Goal: Task Accomplishment & Management: Use online tool/utility

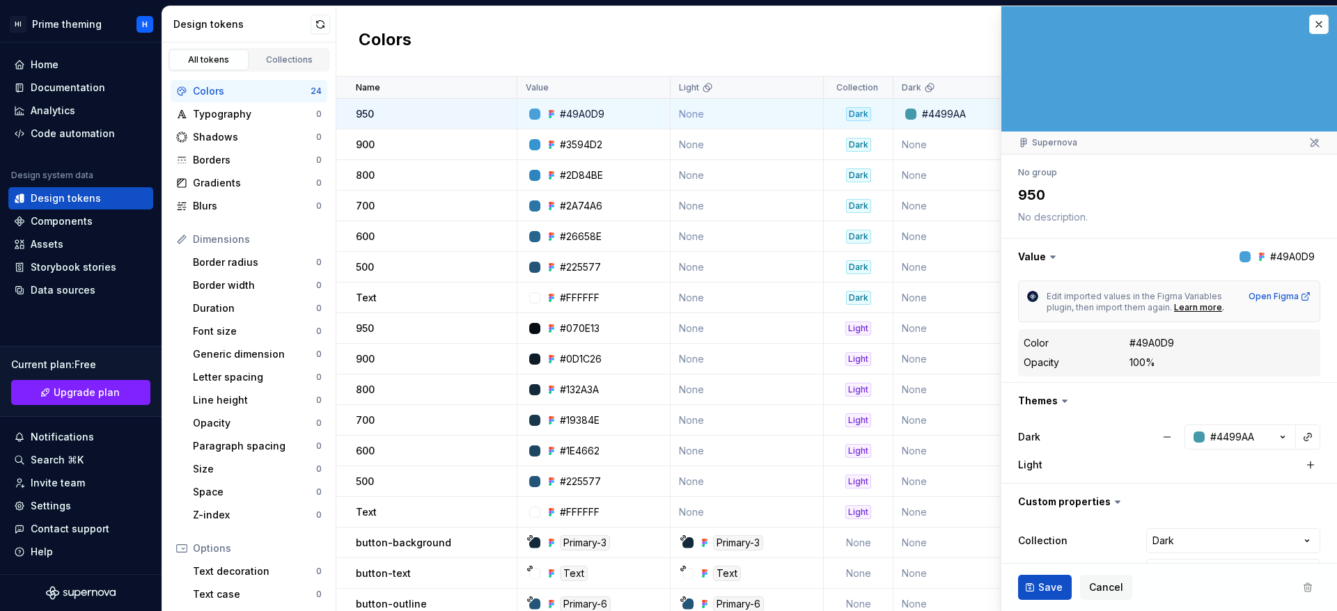
click at [40, 223] on div "Components" at bounding box center [62, 221] width 62 height 14
click at [43, 239] on div "Assets" at bounding box center [47, 244] width 33 height 14
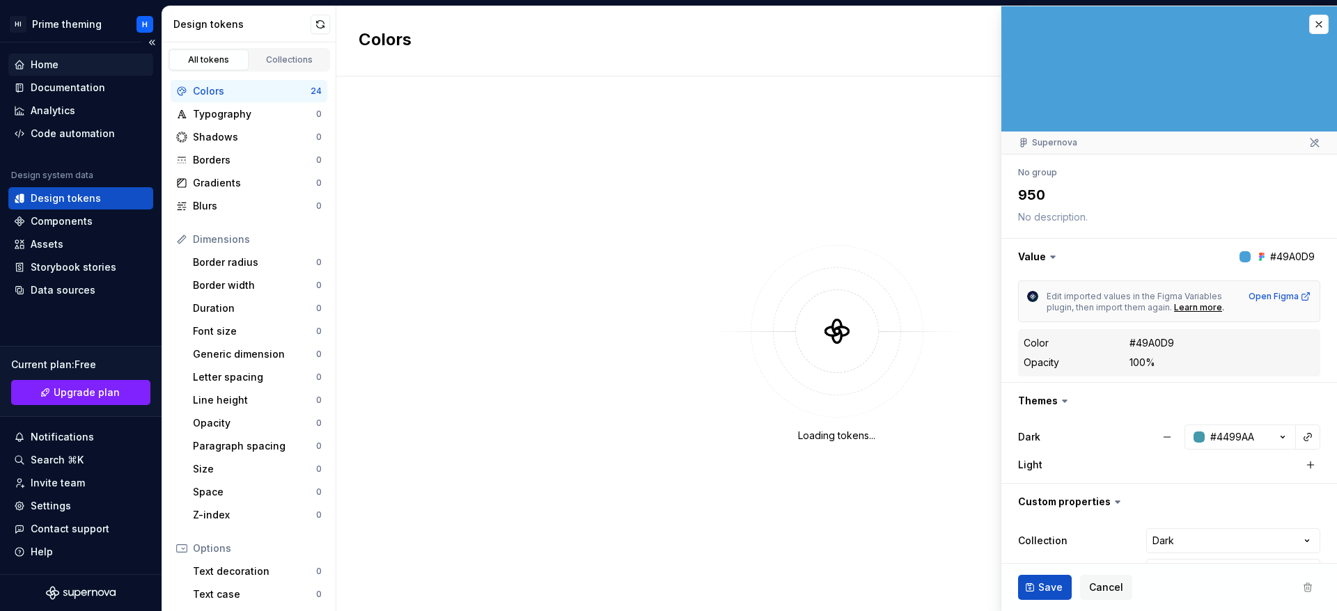
click at [61, 61] on div "Home" at bounding box center [81, 65] width 134 height 14
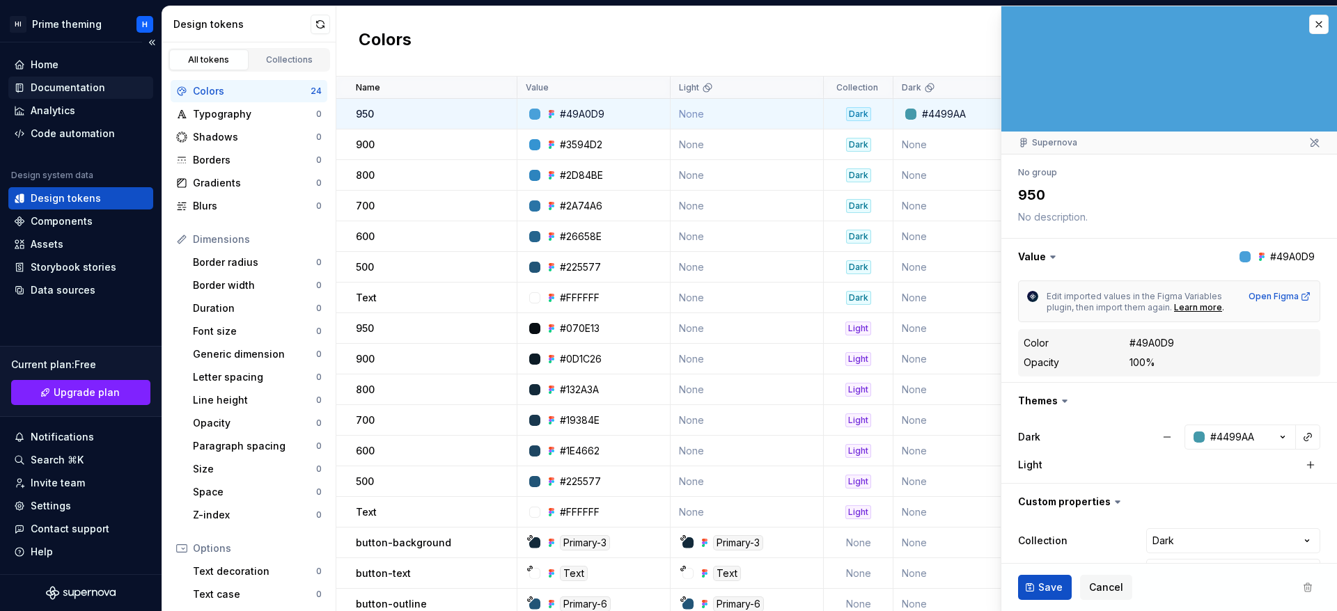
click at [76, 90] on div "Documentation" at bounding box center [68, 88] width 75 height 14
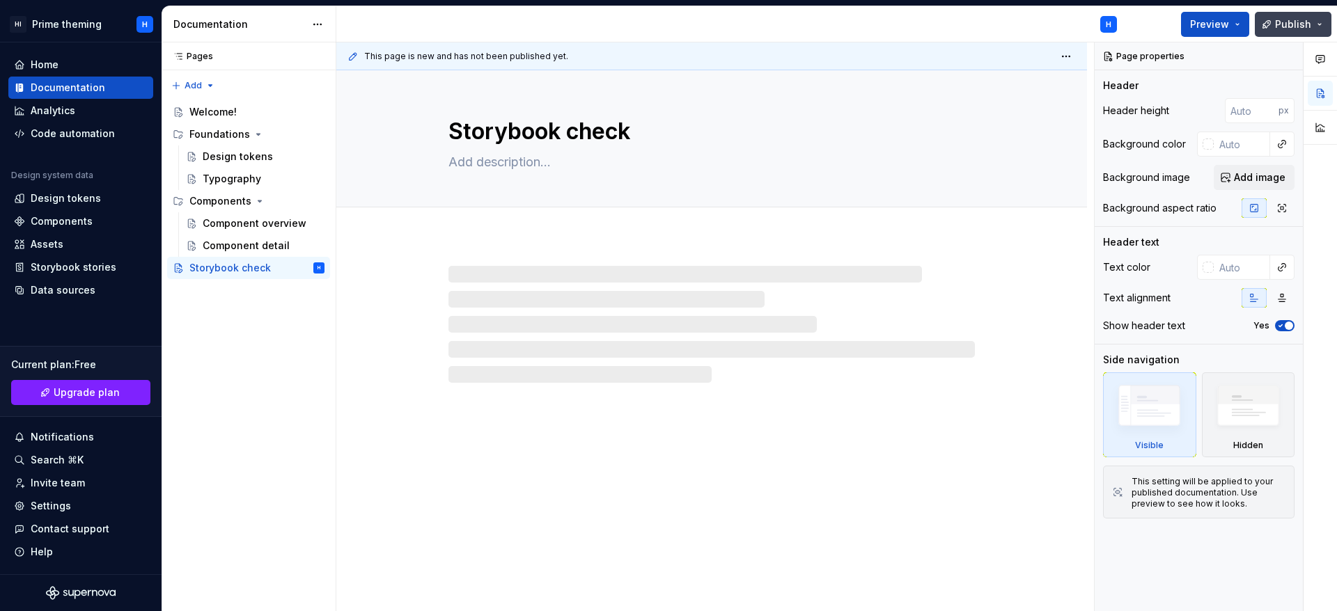
click at [1301, 31] on button "Publish" at bounding box center [1293, 24] width 77 height 25
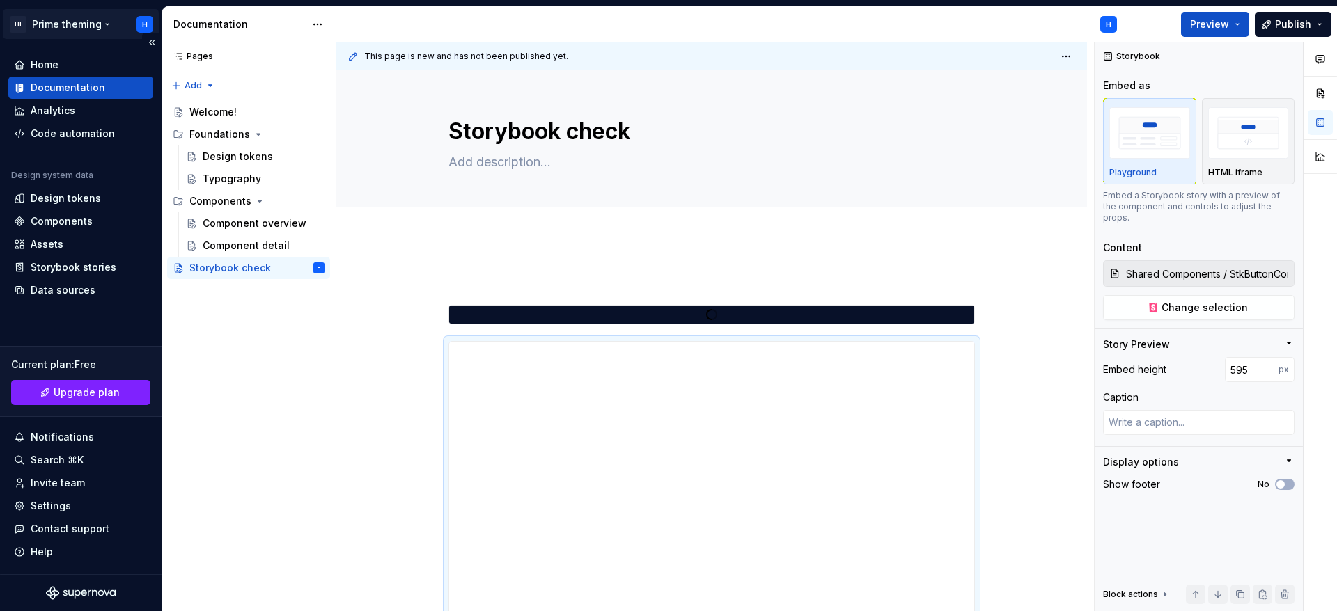
click at [143, 28] on html "HI Prime theming H Home Documentation Analytics Code automation Design system d…" at bounding box center [668, 305] width 1337 height 611
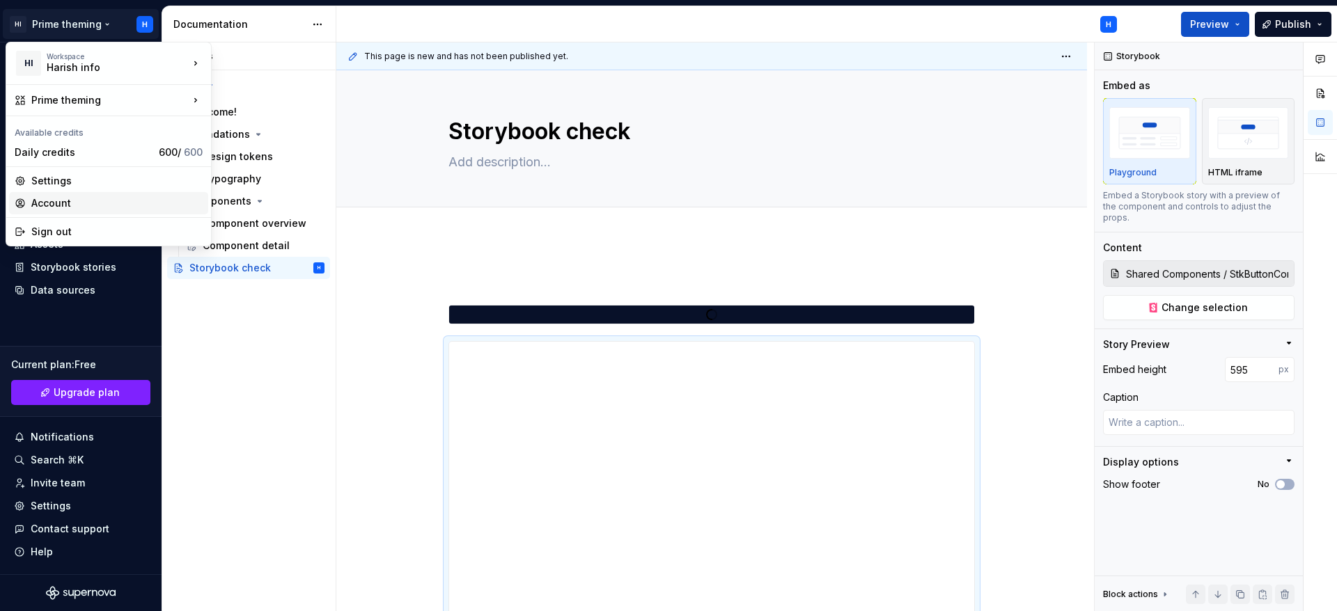
click at [45, 196] on div "Account" at bounding box center [116, 203] width 171 height 14
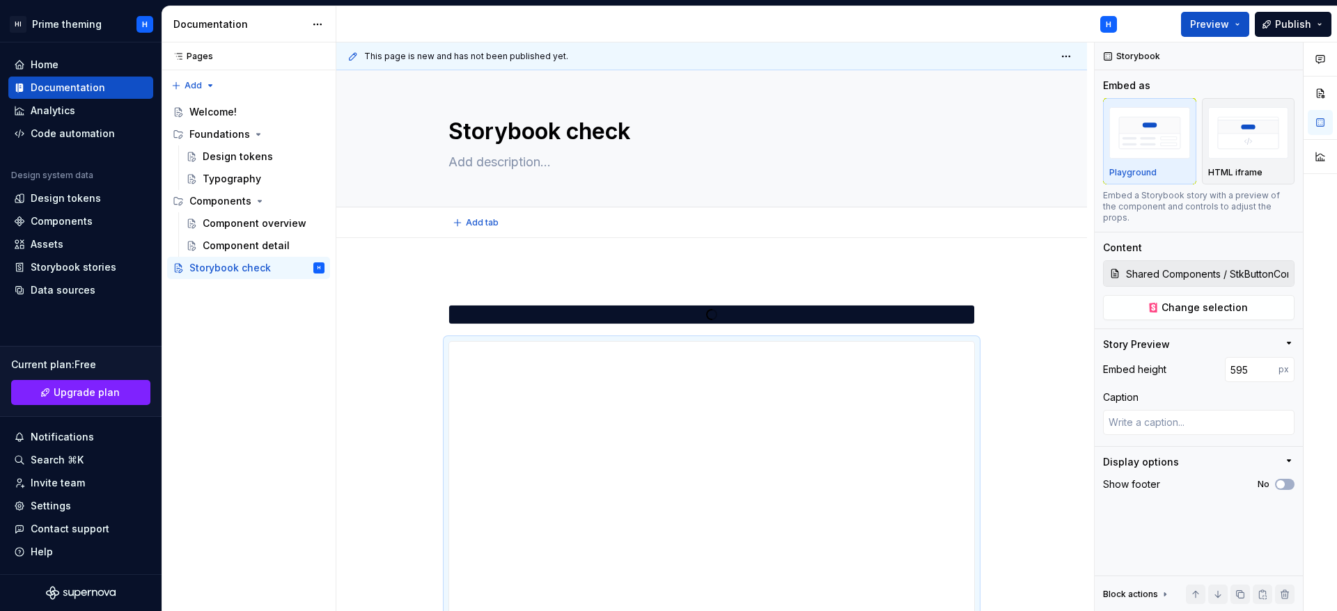
type textarea "*"
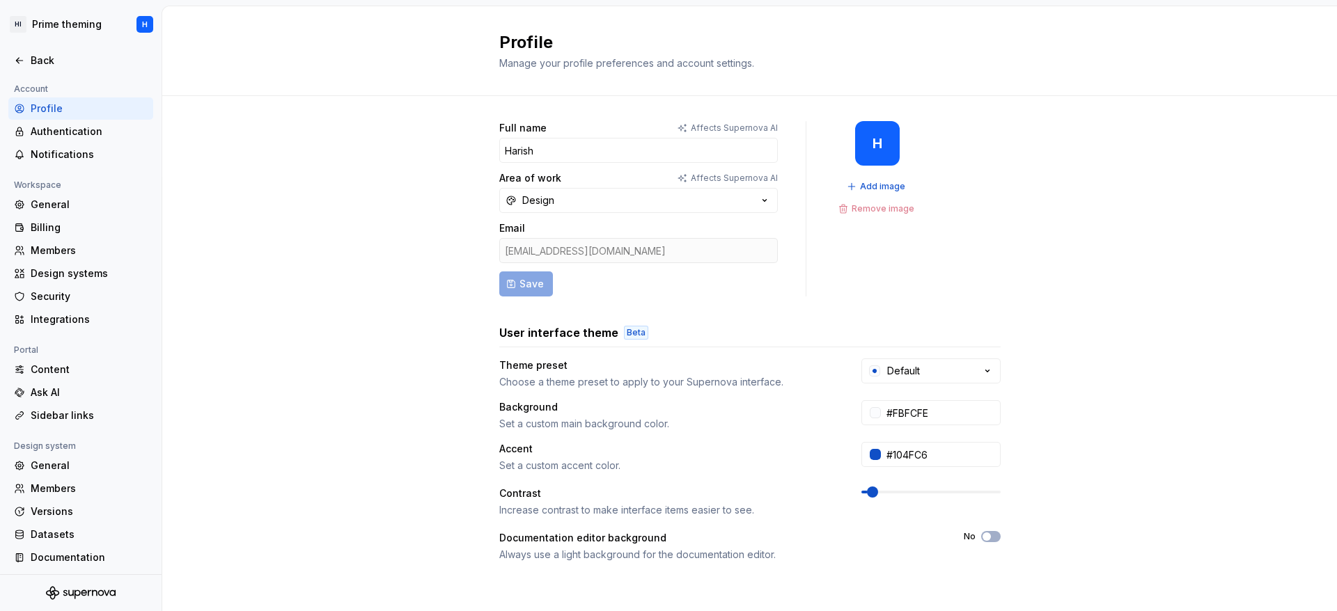
scroll to position [3, 0]
click at [64, 485] on div "Members" at bounding box center [89, 486] width 117 height 14
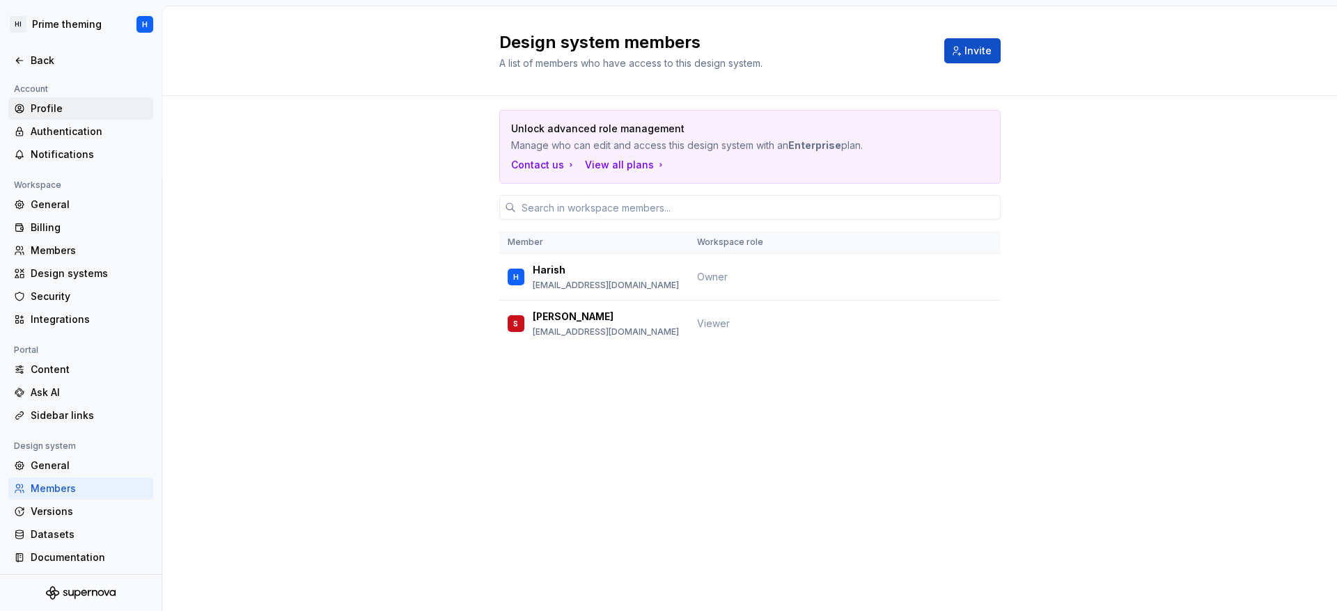
click at [60, 113] on div "Profile" at bounding box center [89, 109] width 117 height 14
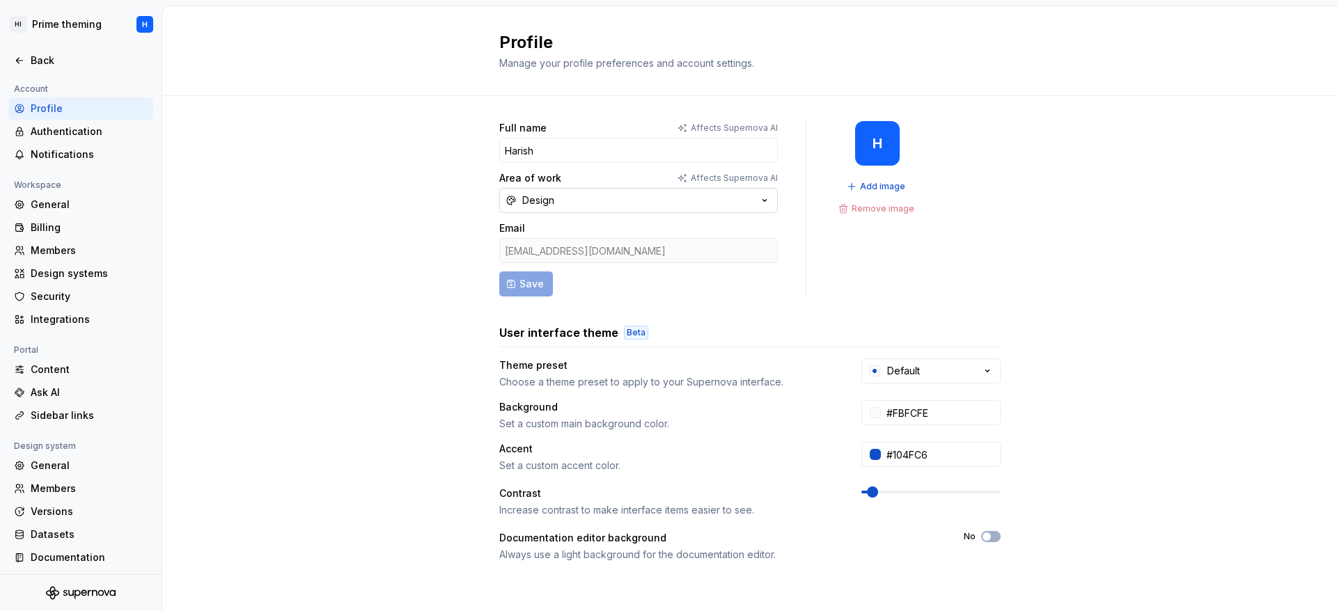
click at [758, 201] on icon "button" at bounding box center [765, 201] width 14 height 14
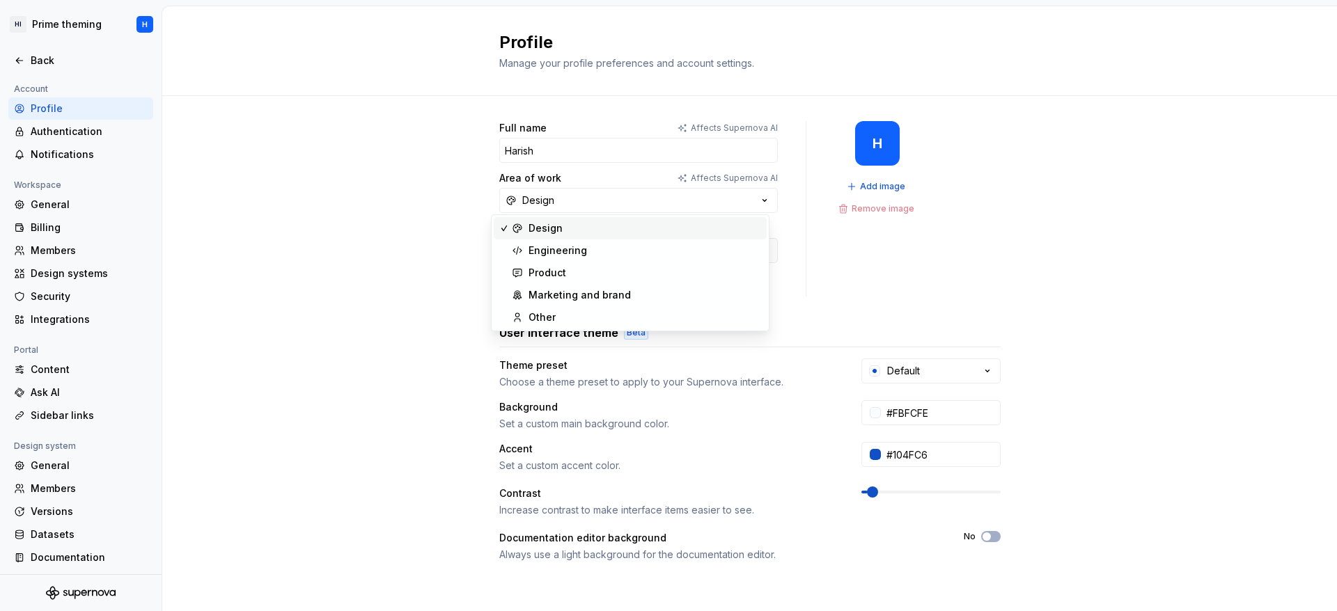
click at [1317, 246] on div "Full name Affects Supernova AI Harish Area of work Affects Supernova AI Design …" at bounding box center [749, 447] width 1175 height 702
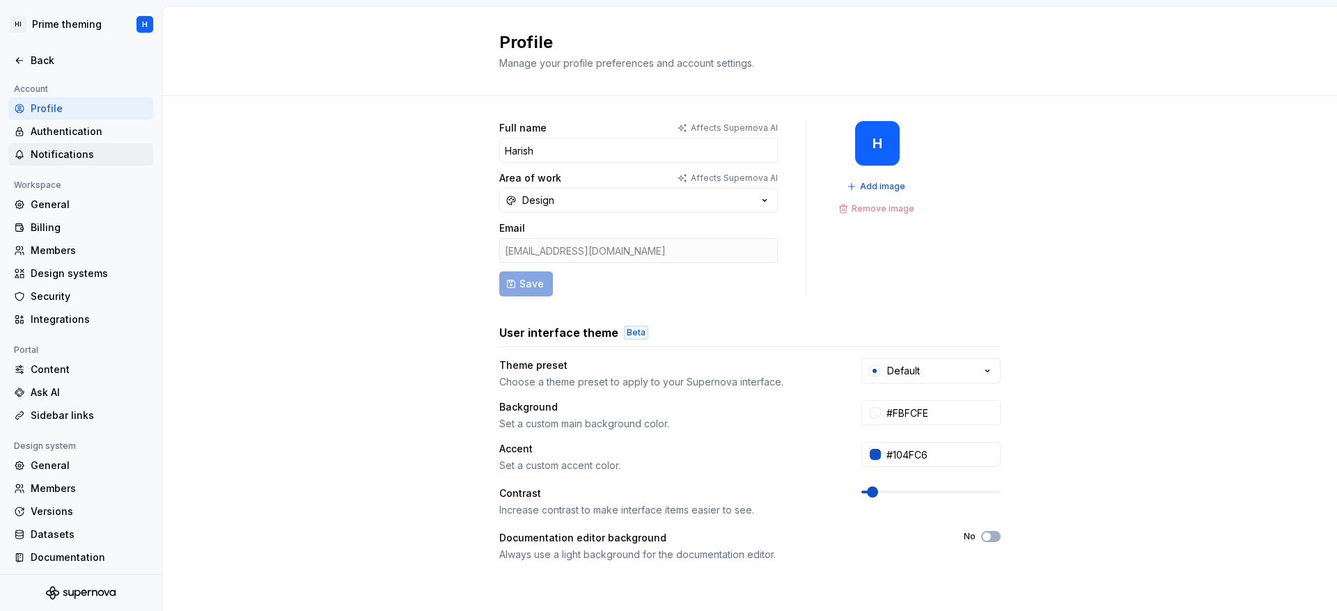
click at [95, 159] on div "Notifications" at bounding box center [89, 155] width 117 height 14
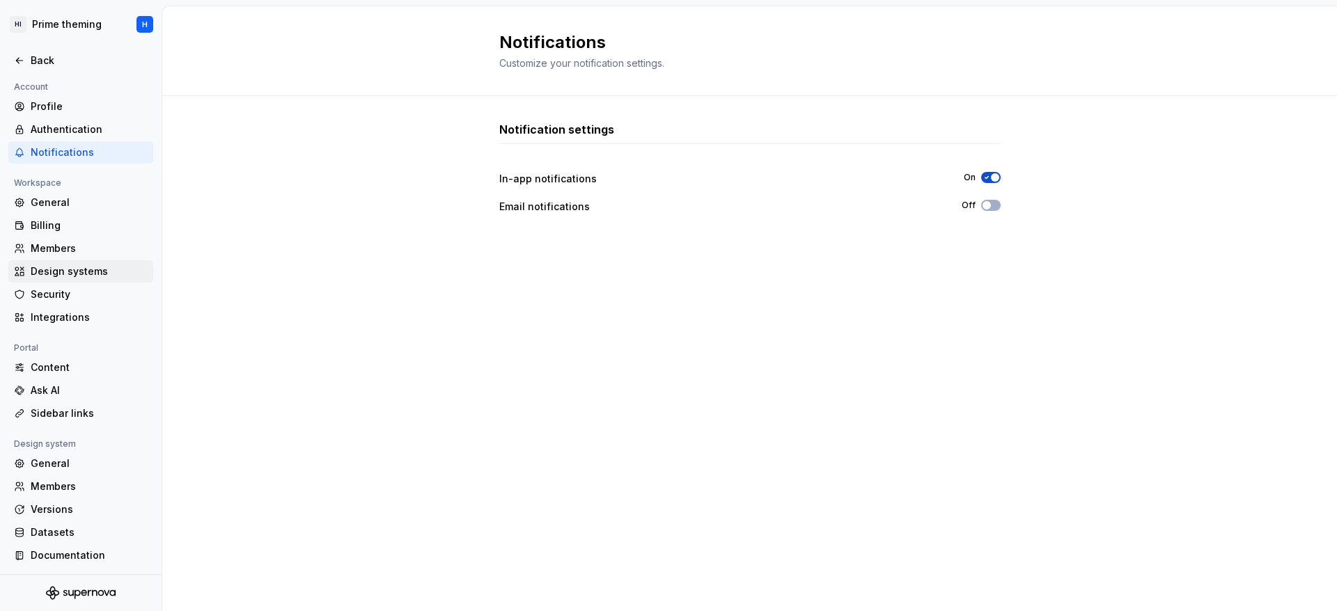
scroll to position [3, 0]
click at [92, 490] on div "Members" at bounding box center [89, 486] width 117 height 14
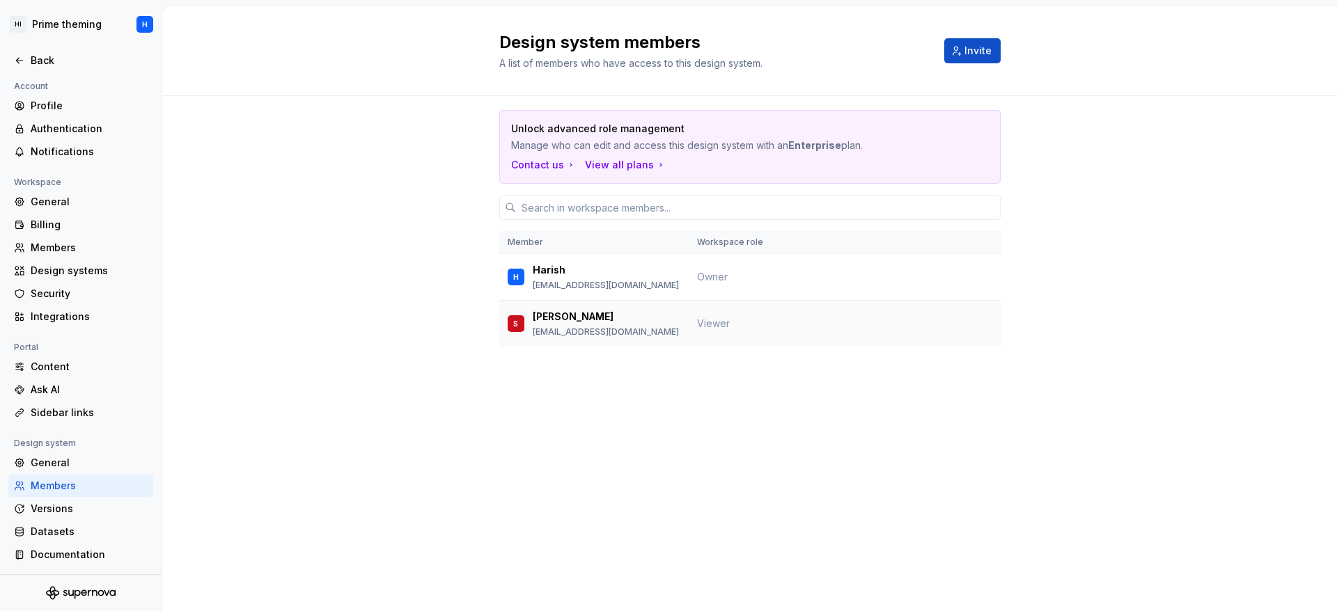
click at [668, 325] on div "S Somesh someshwaran.s37@gmail.com" at bounding box center [594, 323] width 173 height 29
click at [977, 325] on td at bounding box center [891, 324] width 219 height 47
click at [549, 276] on p "Harish" at bounding box center [549, 270] width 33 height 14
click at [64, 469] on div "General" at bounding box center [89, 466] width 117 height 14
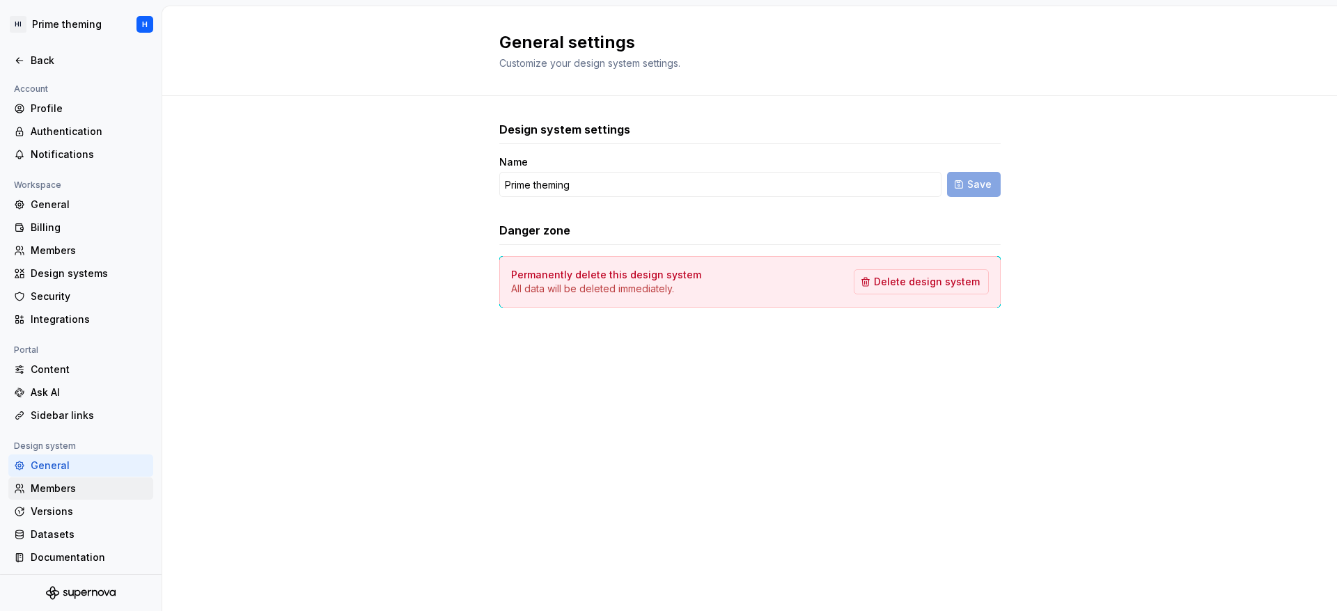
click at [89, 497] on div "Members" at bounding box center [80, 489] width 145 height 22
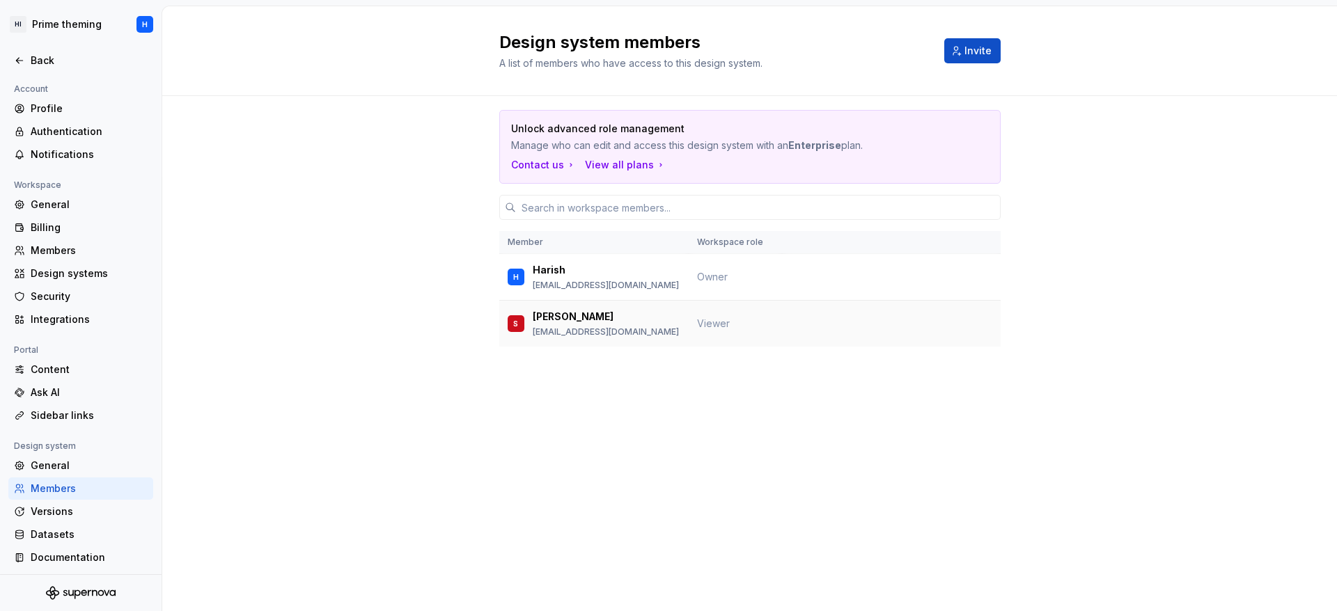
click at [827, 336] on td at bounding box center [891, 324] width 219 height 47
click at [968, 321] on td at bounding box center [891, 324] width 219 height 47
click at [893, 270] on td at bounding box center [891, 277] width 219 height 47
click at [541, 261] on td "H Harish jogk143@gmail.com" at bounding box center [593, 277] width 189 height 47
click at [742, 318] on td "Viewer" at bounding box center [735, 324] width 93 height 47
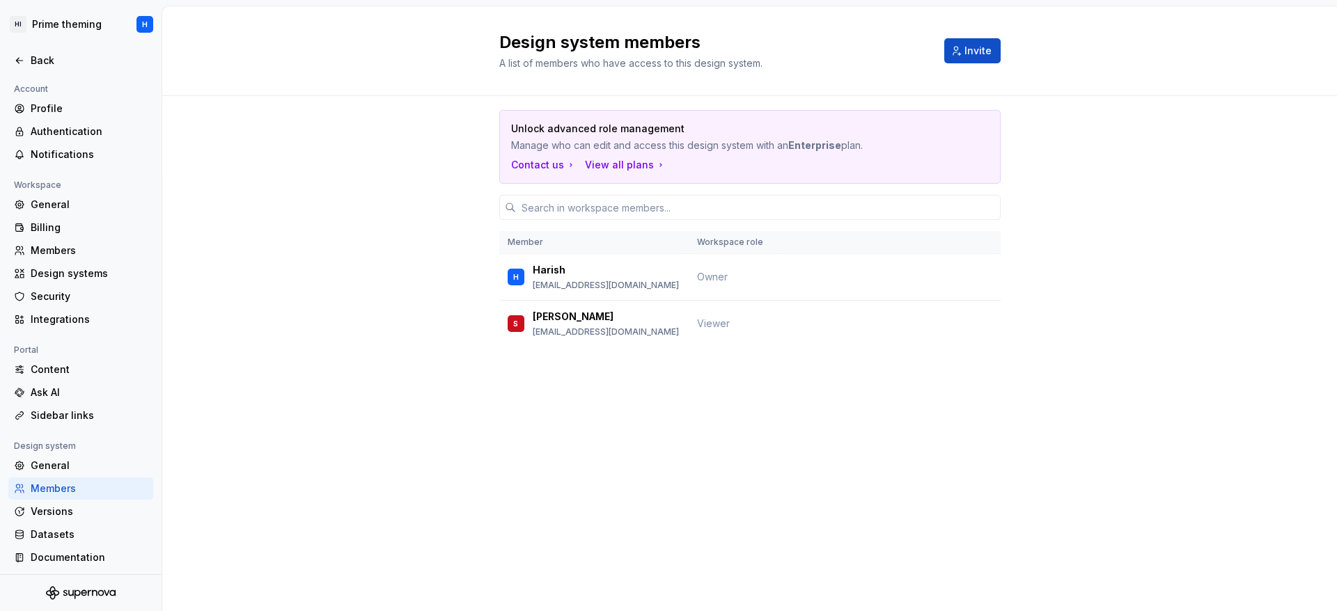
scroll to position [3, 0]
click at [64, 559] on div "Documentation" at bounding box center [89, 555] width 117 height 14
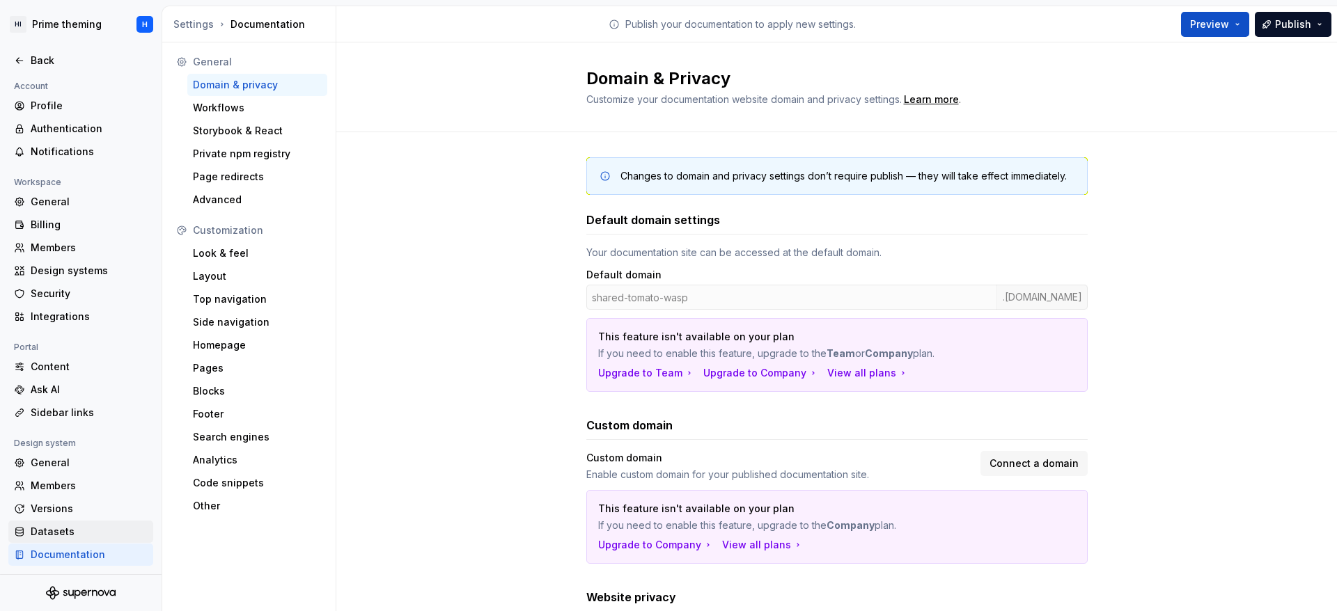
click at [67, 535] on div "Datasets" at bounding box center [89, 532] width 117 height 14
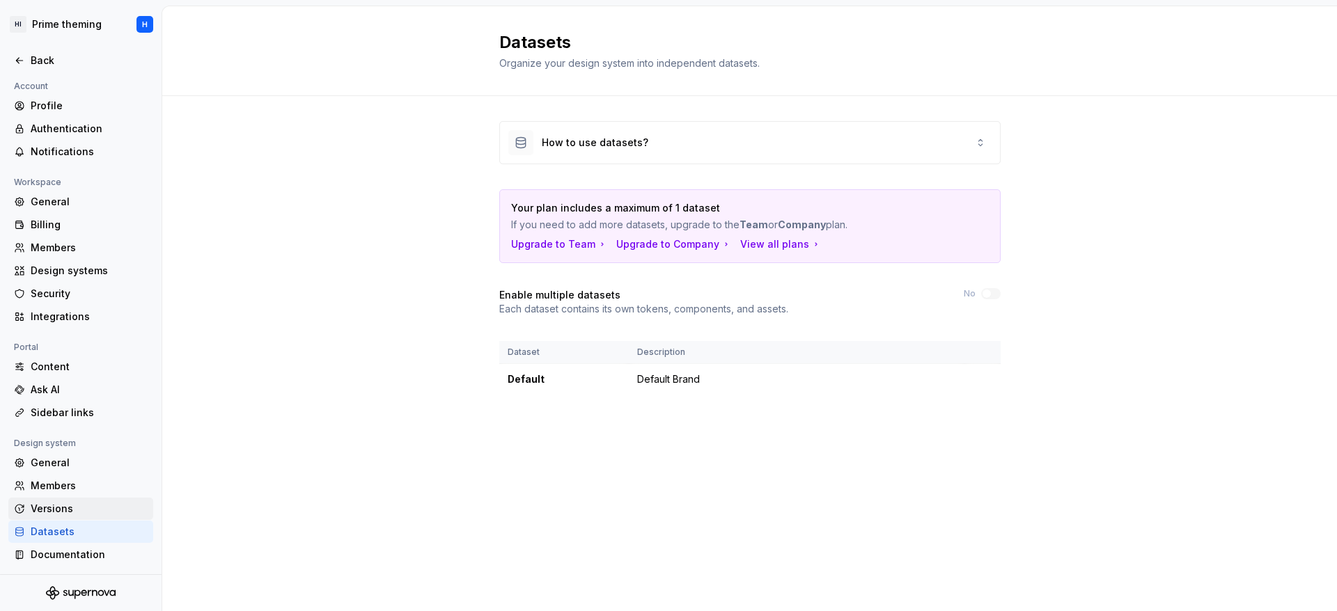
click at [82, 502] on div "Versions" at bounding box center [89, 509] width 117 height 14
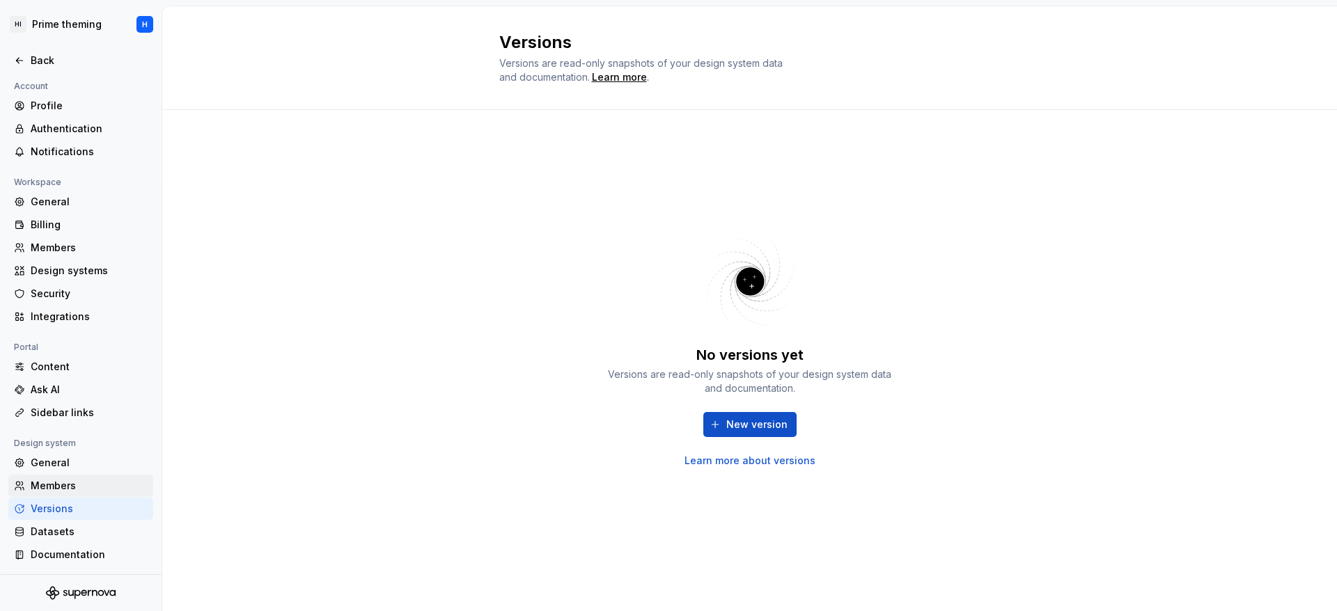
click at [86, 482] on div "Members" at bounding box center [89, 486] width 117 height 14
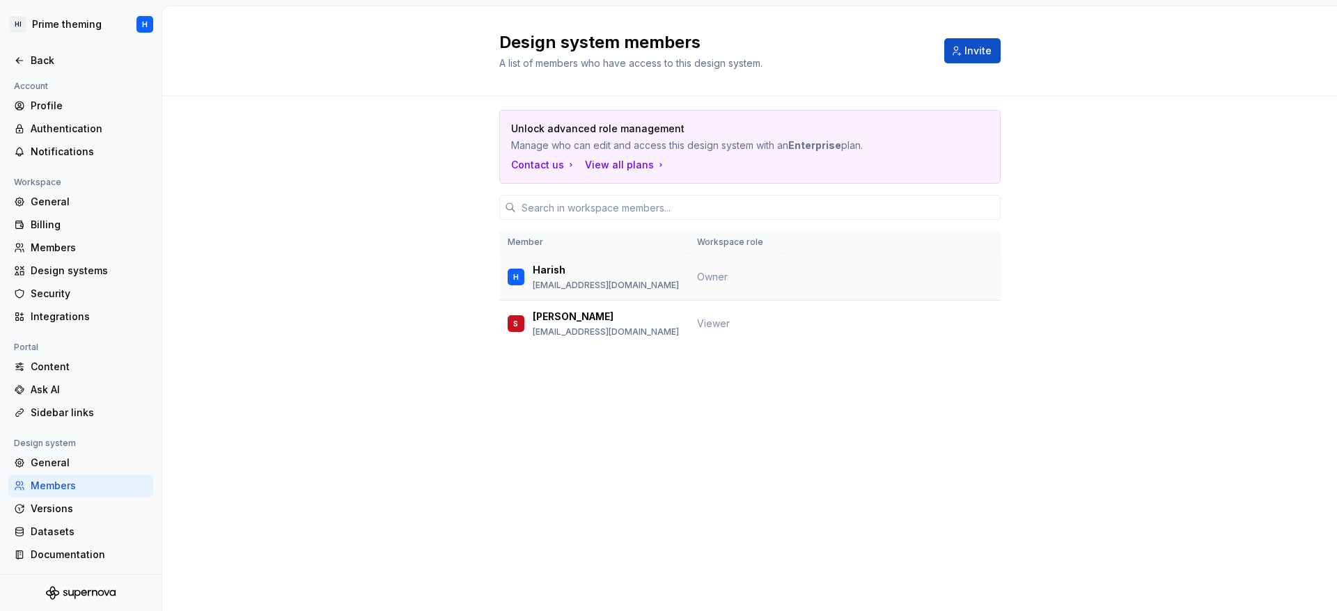
click at [963, 295] on td at bounding box center [891, 277] width 219 height 47
click at [631, 206] on input "text" at bounding box center [758, 207] width 485 height 25
click at [535, 344] on td "S Somesh someshwaran.s37@gmail.com" at bounding box center [593, 324] width 189 height 47
click at [948, 47] on button "Invite" at bounding box center [972, 50] width 56 height 25
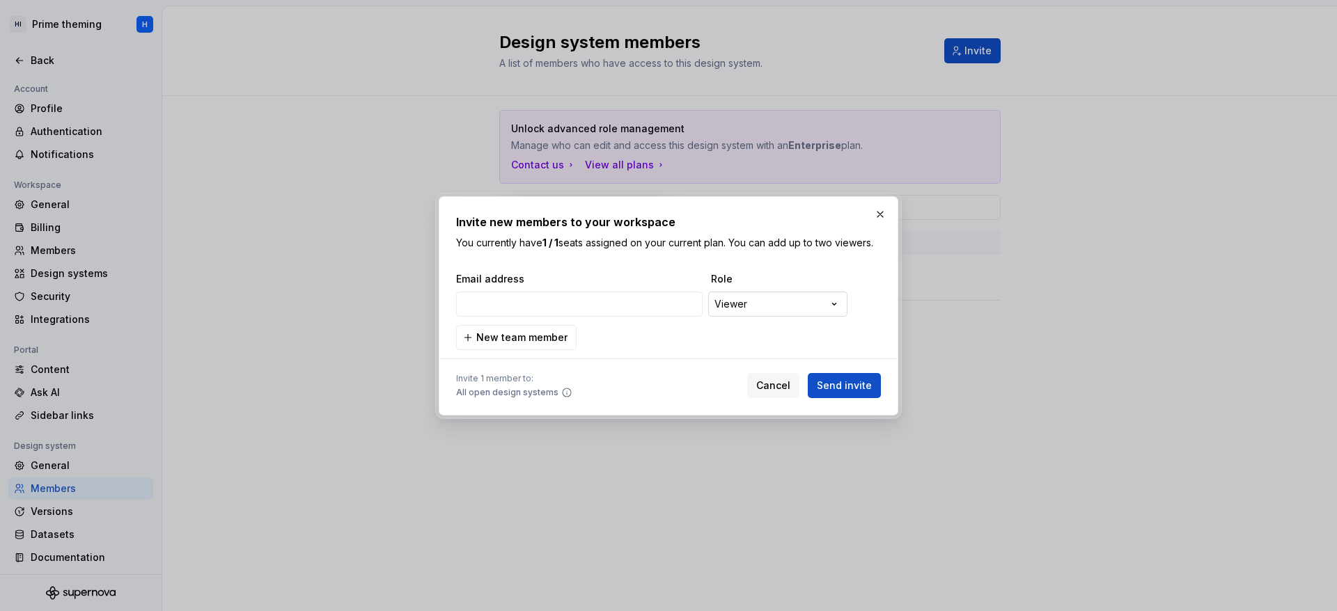
click at [793, 304] on div "**********" at bounding box center [668, 305] width 1337 height 611
click at [881, 212] on div "**********" at bounding box center [668, 305] width 1337 height 611
click at [880, 212] on button "button" at bounding box center [879, 214] width 19 height 19
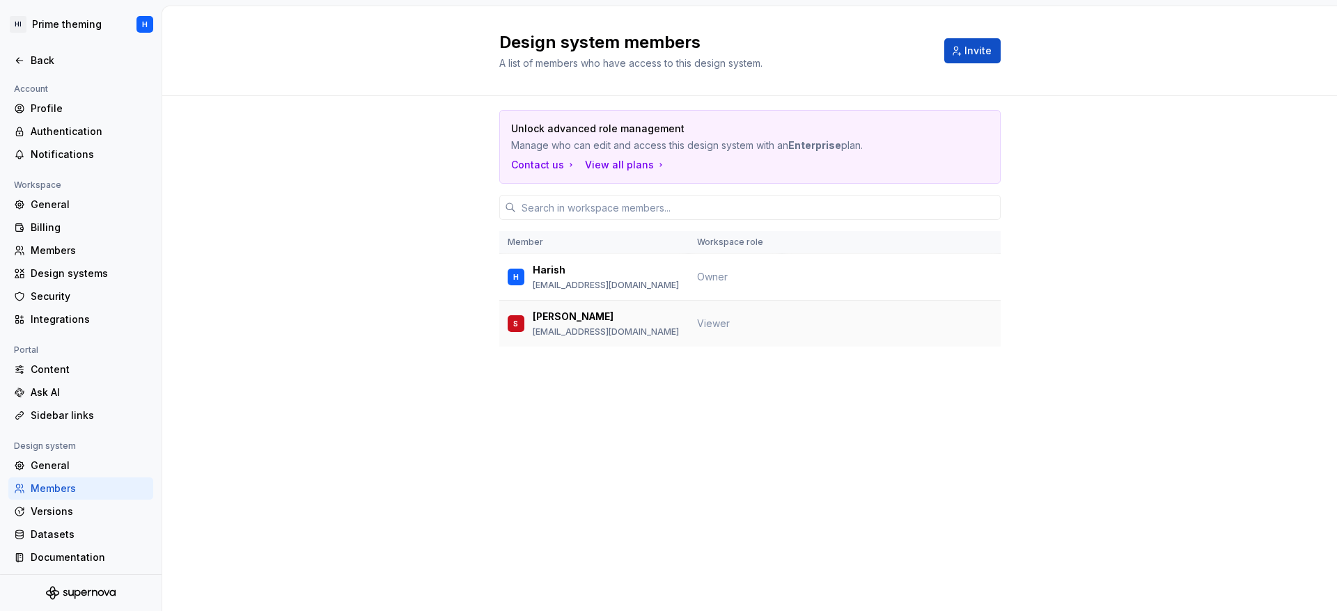
click at [941, 327] on td at bounding box center [891, 324] width 219 height 47
click at [694, 255] on td "Owner" at bounding box center [735, 277] width 93 height 47
drag, startPoint x: 867, startPoint y: 272, endPoint x: 808, endPoint y: 338, distance: 88.8
click at [808, 338] on td at bounding box center [891, 324] width 219 height 47
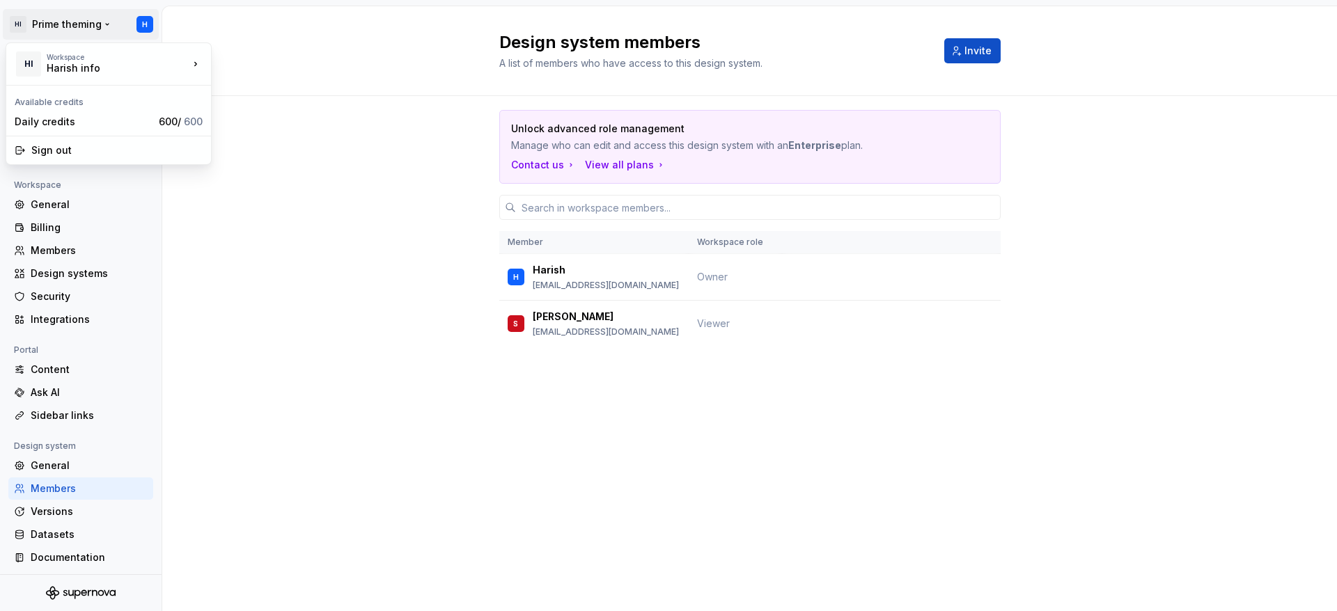
click at [147, 16] on html "HI Prime theming H Back Account Profile Authentication Notifications Workspace …" at bounding box center [668, 305] width 1337 height 611
click at [160, 144] on div "Sign out" at bounding box center [116, 150] width 171 height 14
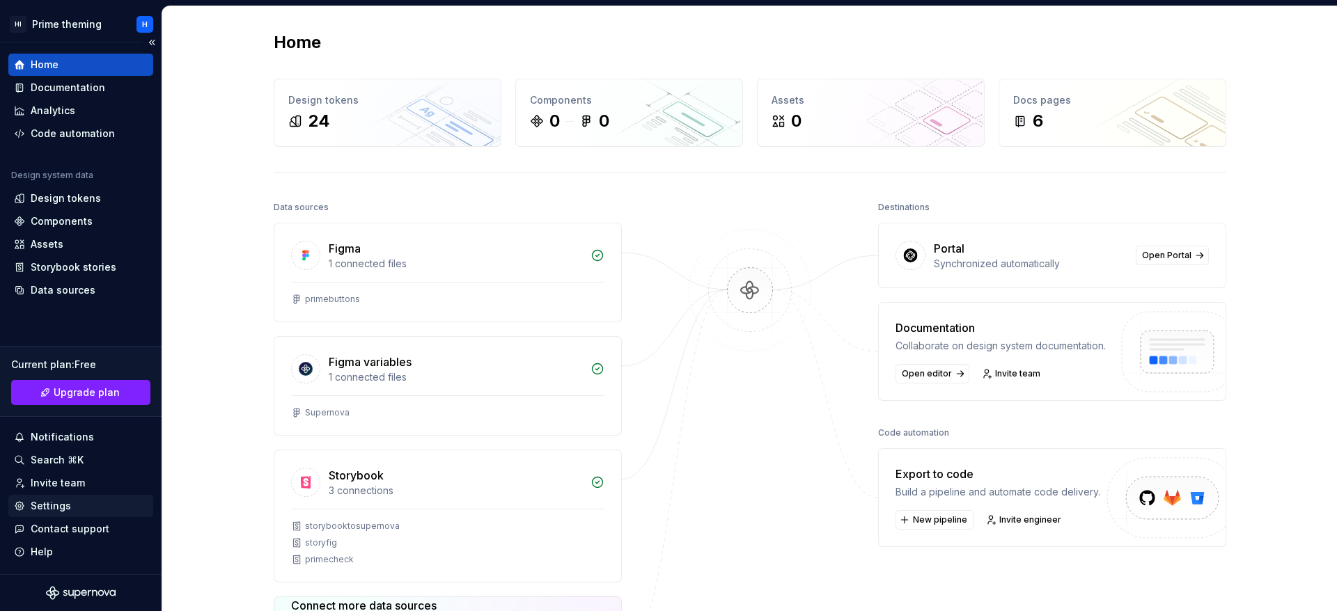
click at [58, 507] on div "Settings" at bounding box center [51, 506] width 40 height 14
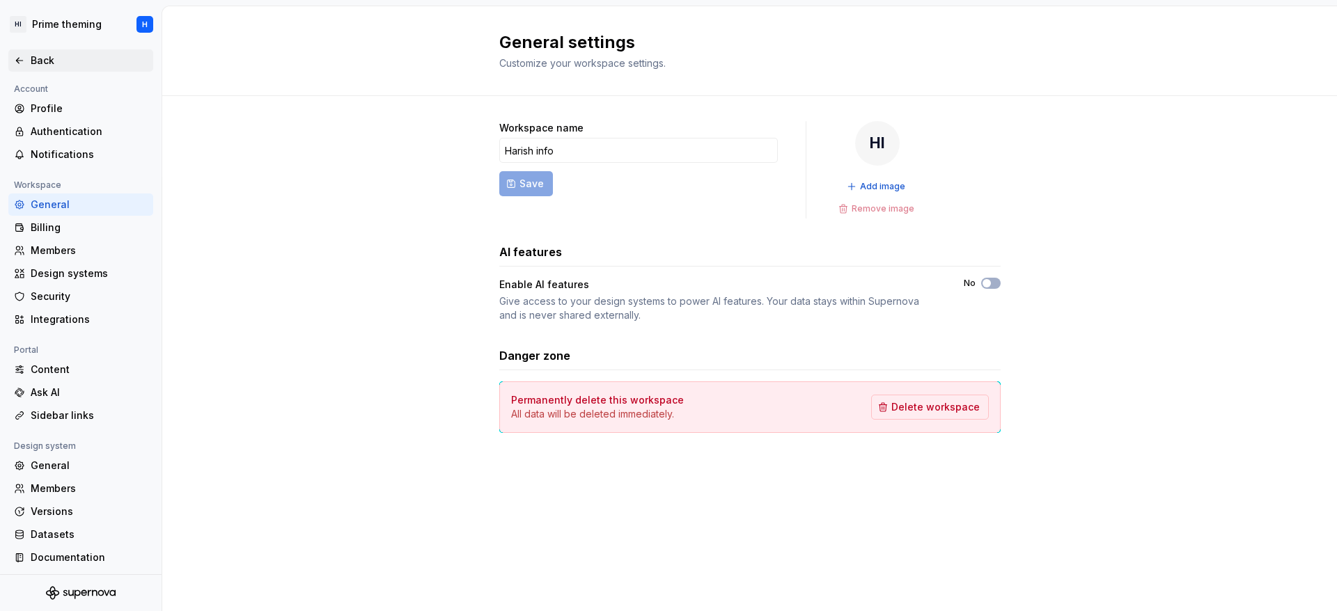
click at [26, 51] on div "Back" at bounding box center [80, 60] width 145 height 22
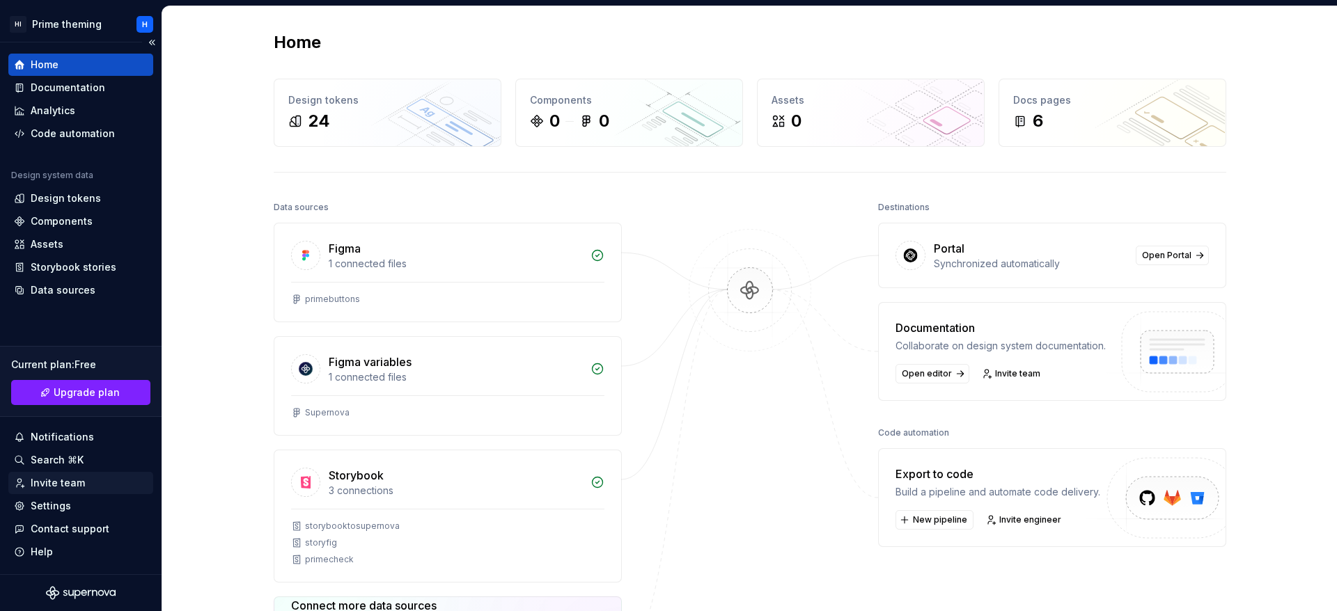
click at [79, 490] on div "Invite team" at bounding box center [58, 483] width 54 height 14
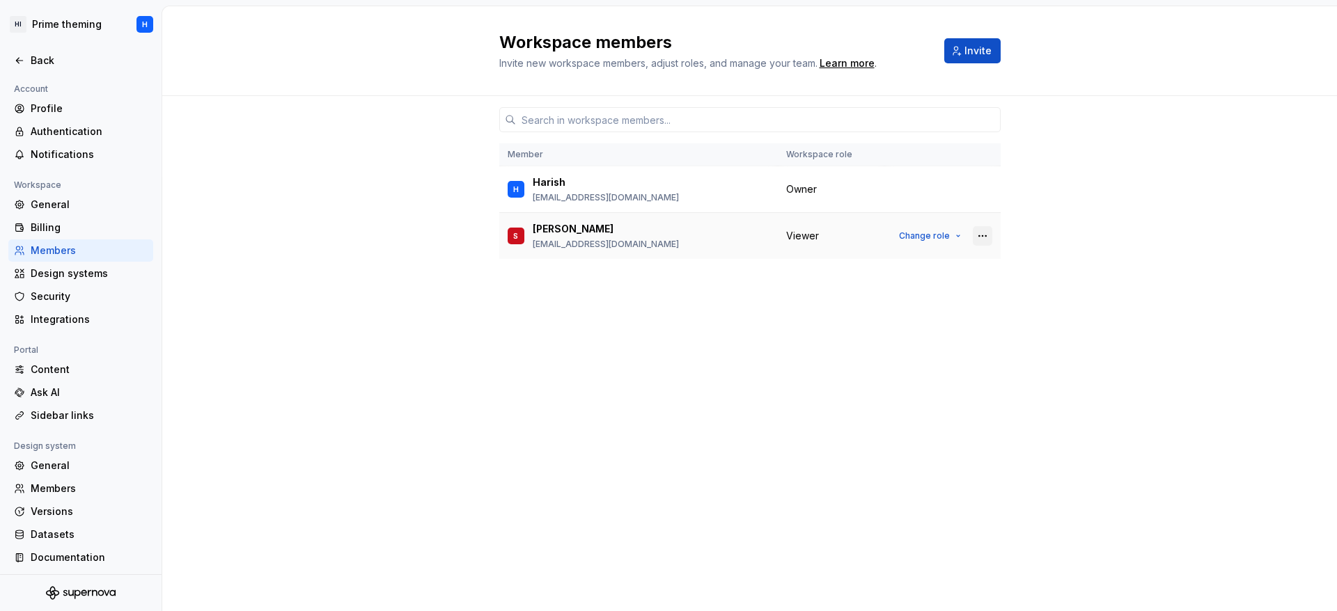
click at [992, 239] on button "button" at bounding box center [982, 235] width 19 height 19
click at [937, 350] on div "Member Workspace role H Harish jogk143@gmail.com Owner S Somesh someshwaran.s37…" at bounding box center [749, 327] width 501 height 462
click at [927, 240] on span "Change role" at bounding box center [924, 235] width 51 height 11
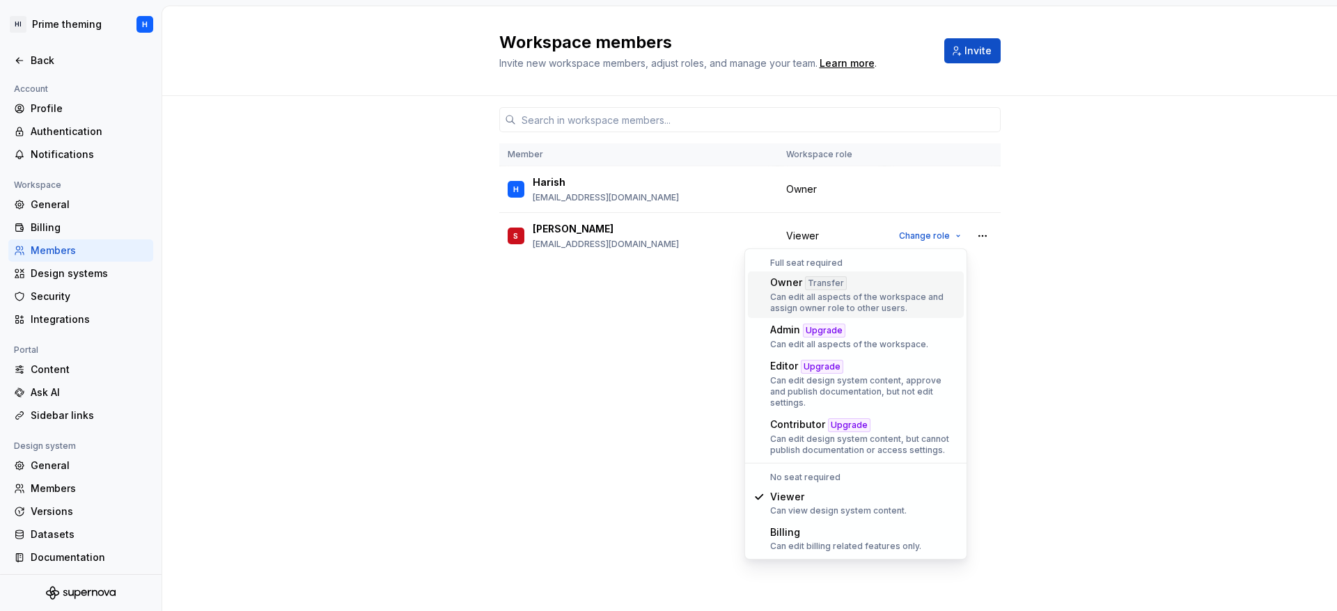
click at [916, 301] on div "Can edit all aspects of the workspace and assign owner role to other users." at bounding box center [864, 303] width 188 height 22
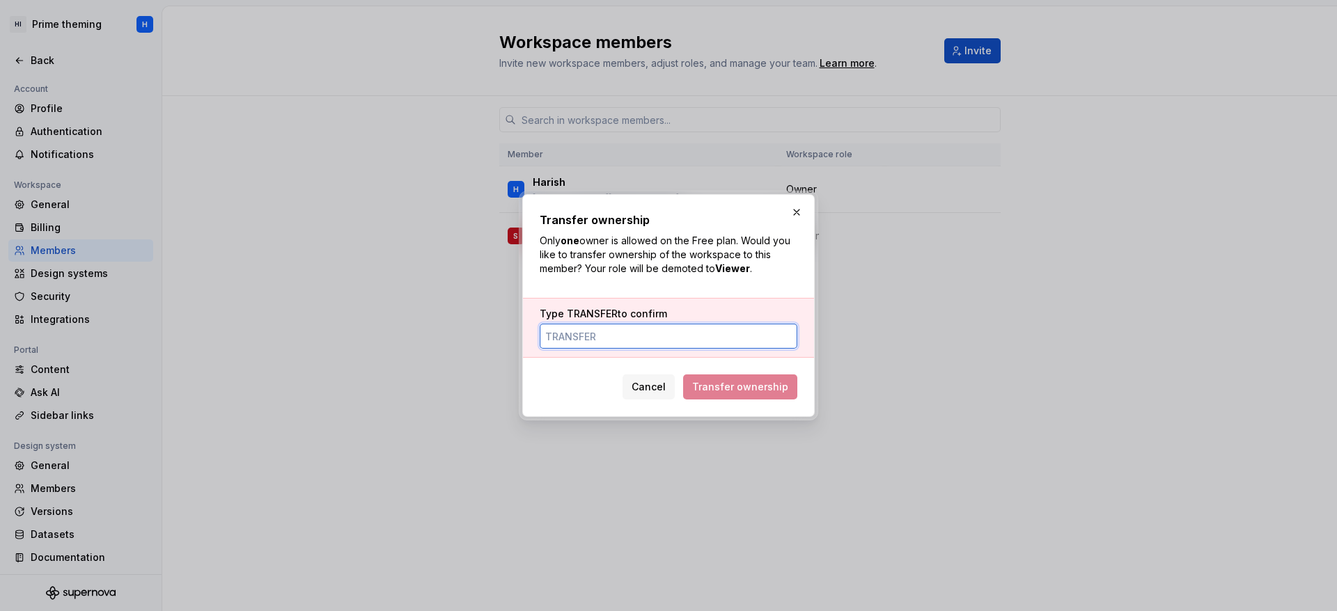
click at [733, 346] on input "Type TRANSFER to confirm" at bounding box center [669, 336] width 258 height 25
type input "TRANSFER"
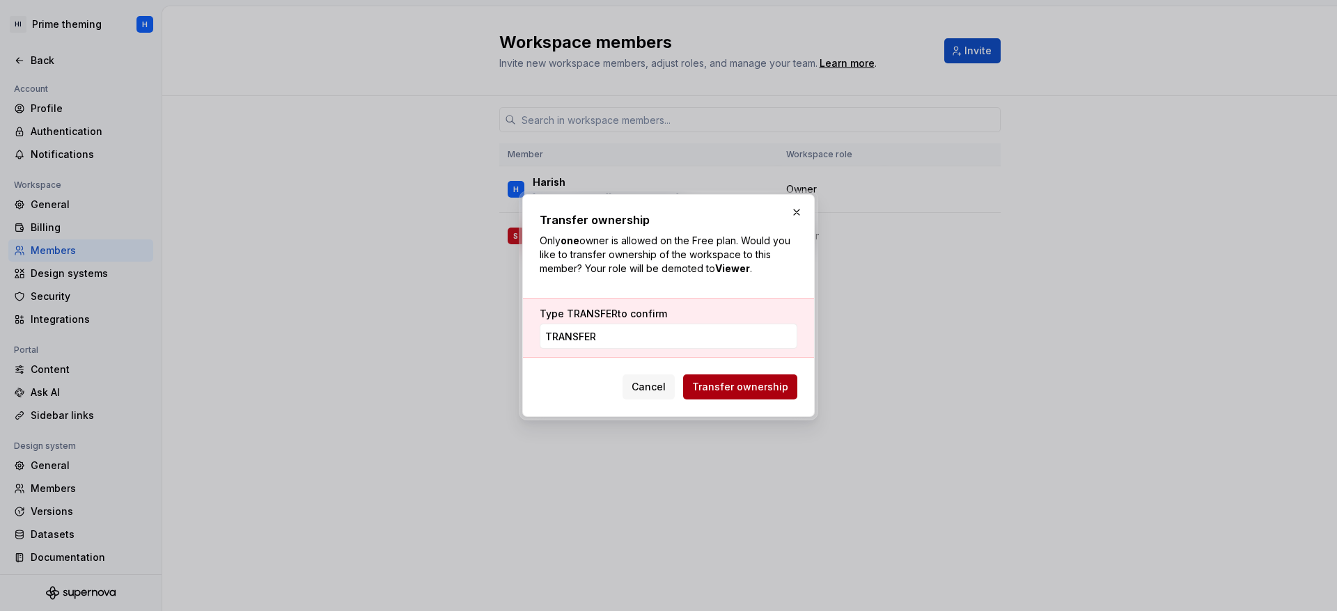
click at [721, 389] on span "Transfer ownership" at bounding box center [740, 387] width 96 height 14
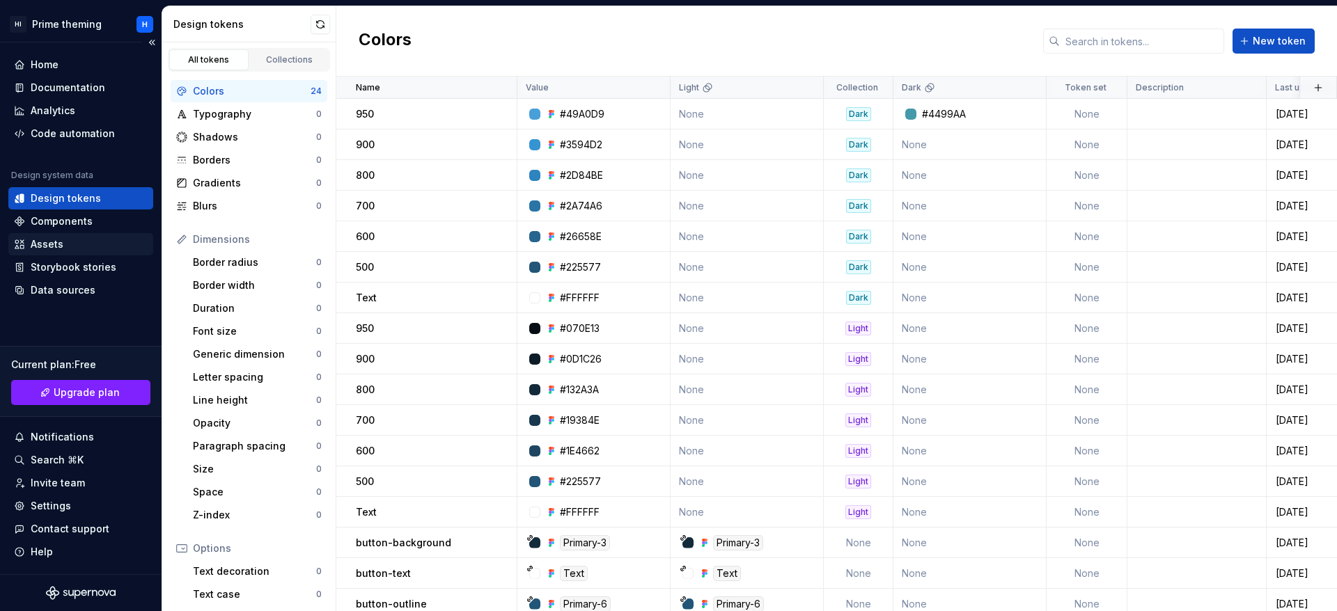
click at [49, 236] on div "Assets" at bounding box center [80, 244] width 145 height 22
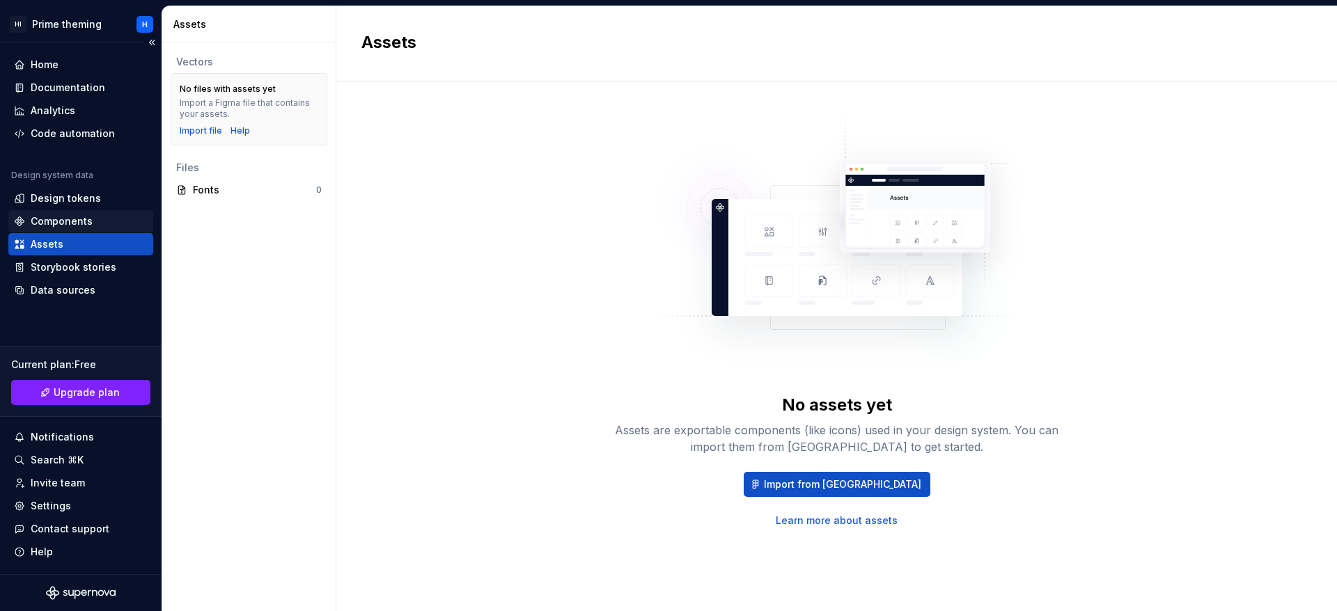
click at [104, 228] on div "Components" at bounding box center [80, 221] width 145 height 22
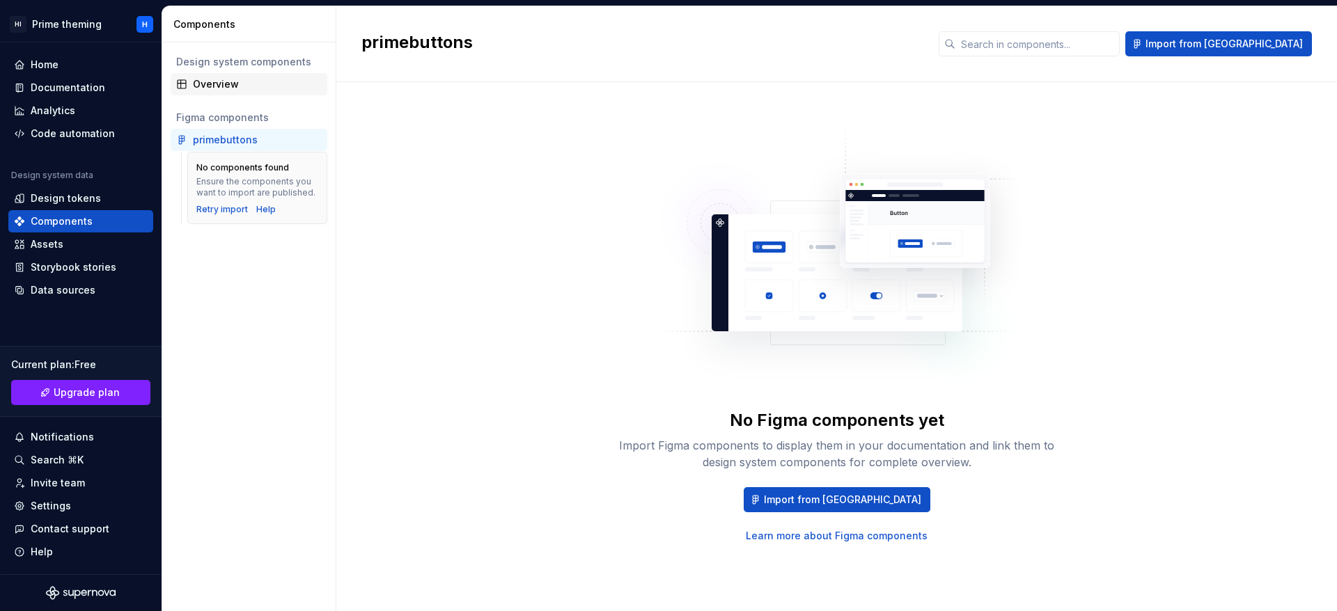
click at [228, 82] on div "Overview" at bounding box center [257, 84] width 129 height 14
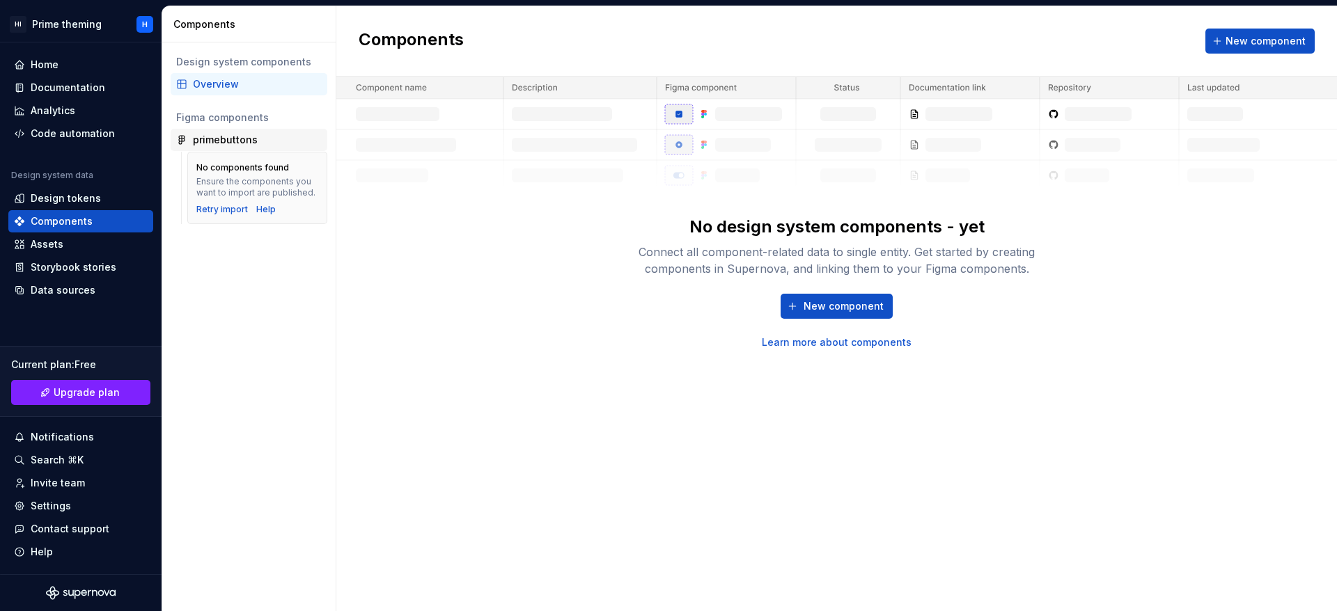
click at [239, 137] on div "primebuttons" at bounding box center [225, 140] width 65 height 14
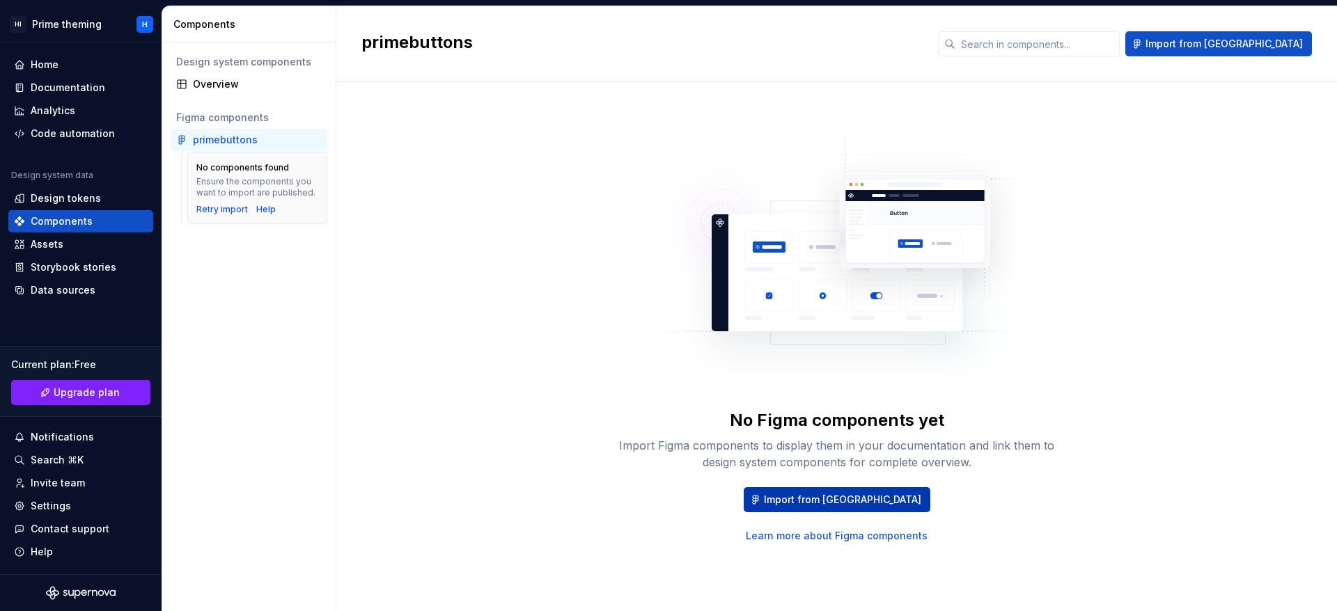
click at [844, 508] on button "Import from [GEOGRAPHIC_DATA]" at bounding box center [837, 499] width 187 height 25
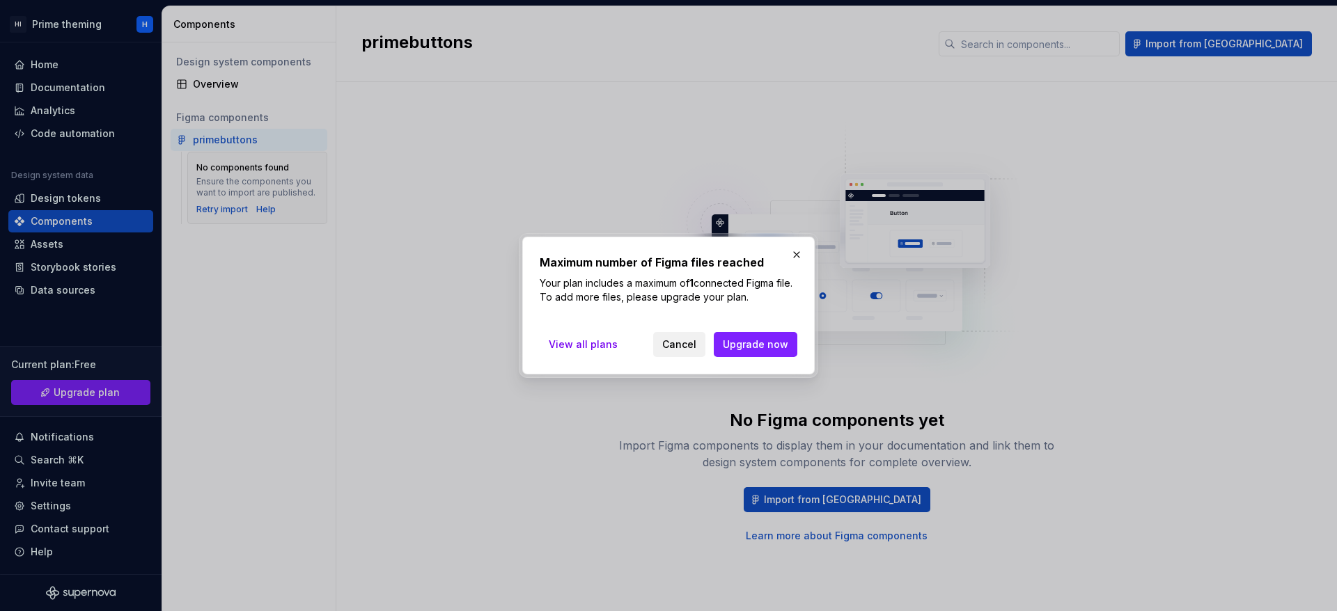
click at [673, 344] on span "Cancel" at bounding box center [679, 345] width 34 height 14
